Goal: Information Seeking & Learning: Learn about a topic

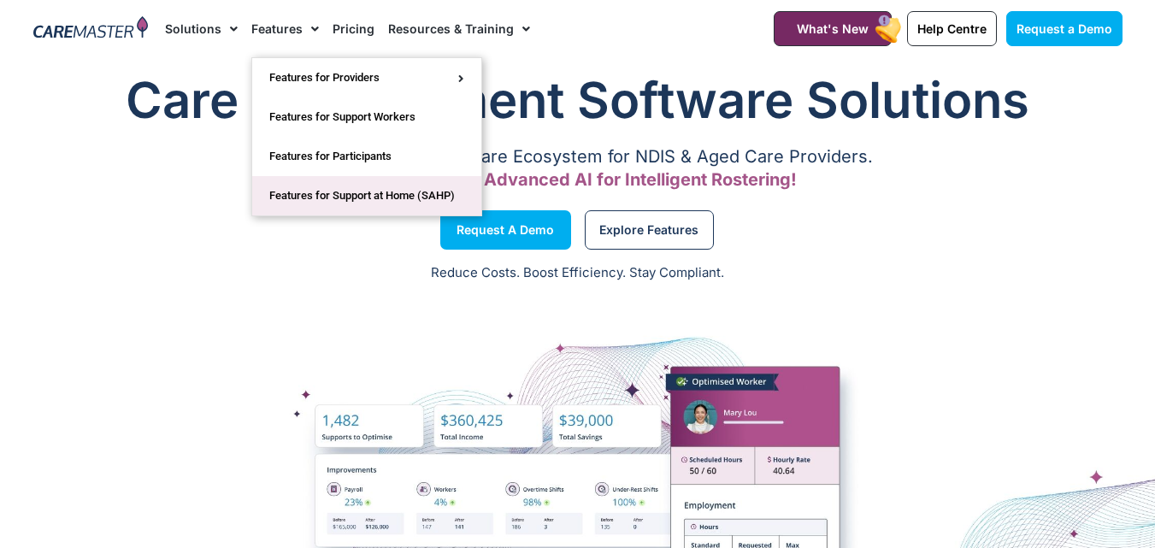
click at [348, 198] on link "Features for Support at Home (SAHP)" at bounding box center [366, 195] width 229 height 39
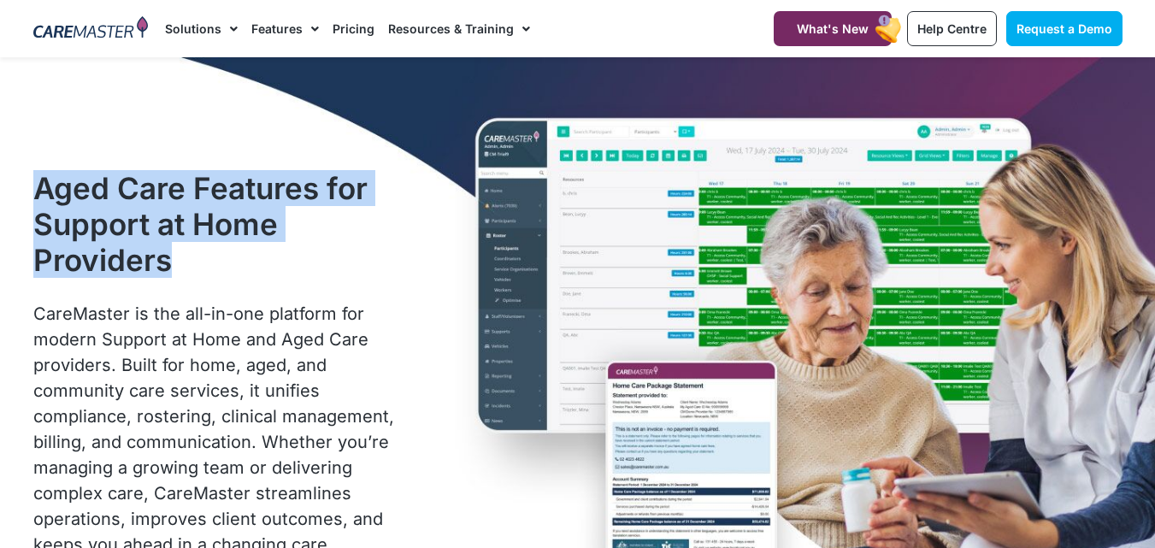
drag, startPoint x: 26, startPoint y: 185, endPoint x: 178, endPoint y: 255, distance: 167.5
click at [178, 255] on div "Aged Care Features for Support at Home Providers CareMaster is the all-in-one p…" at bounding box center [218, 386] width 387 height 449
copy h1 "Aged Care Features for Support at Home Providers"
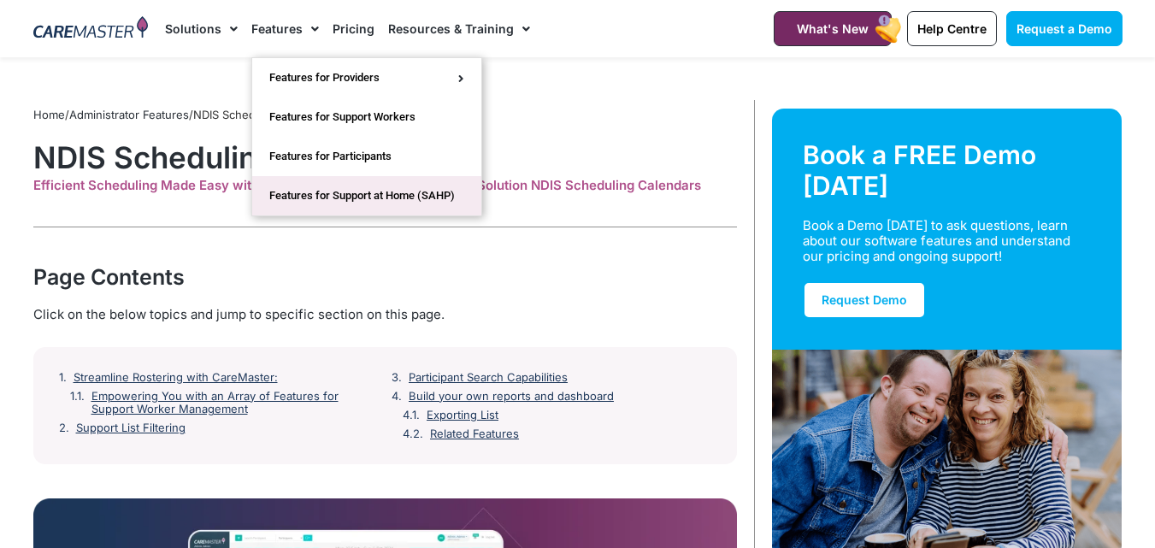
click at [356, 198] on link "Features for Support at Home (SAHP)" at bounding box center [366, 195] width 229 height 39
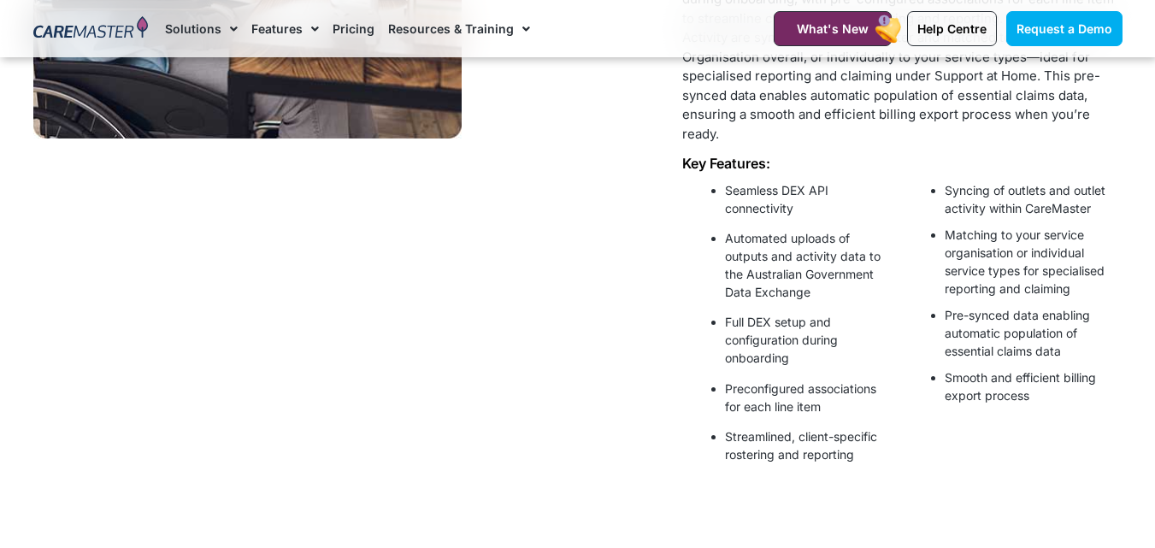
scroll to position [1026, 0]
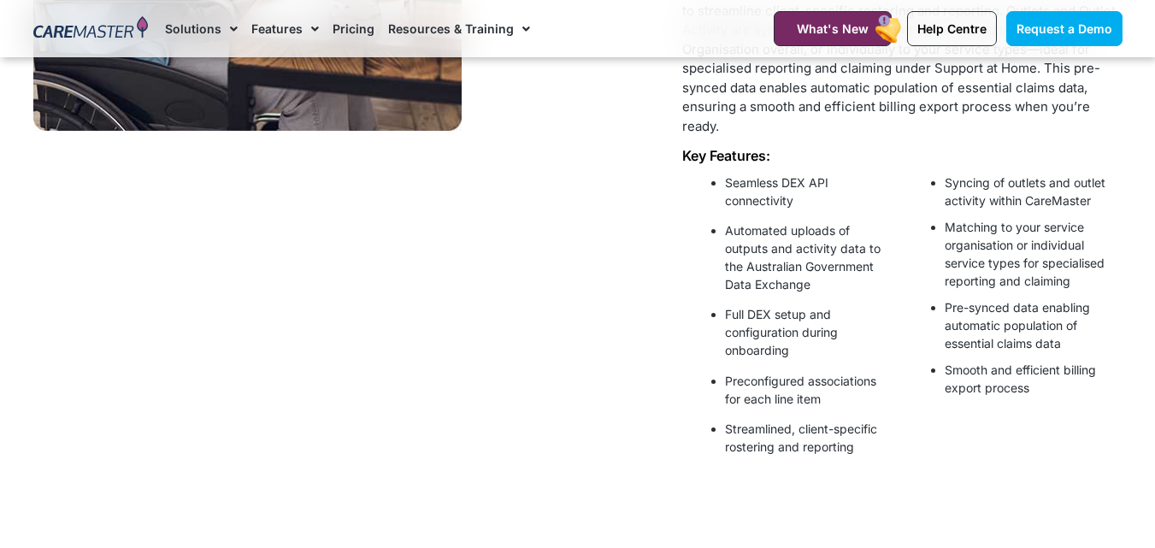
click at [724, 138] on div "CareMaster’s CHSP–DEX integration offers seamless DEX API connectivity, allowin…" at bounding box center [901, 26] width 439 height 243
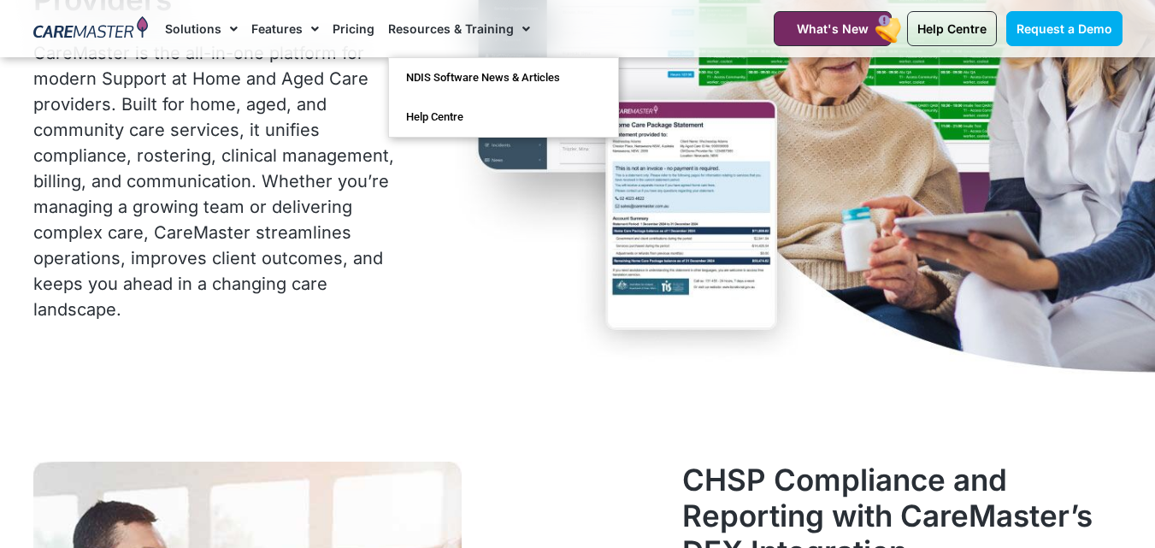
scroll to position [0, 0]
